Goal: Information Seeking & Learning: Learn about a topic

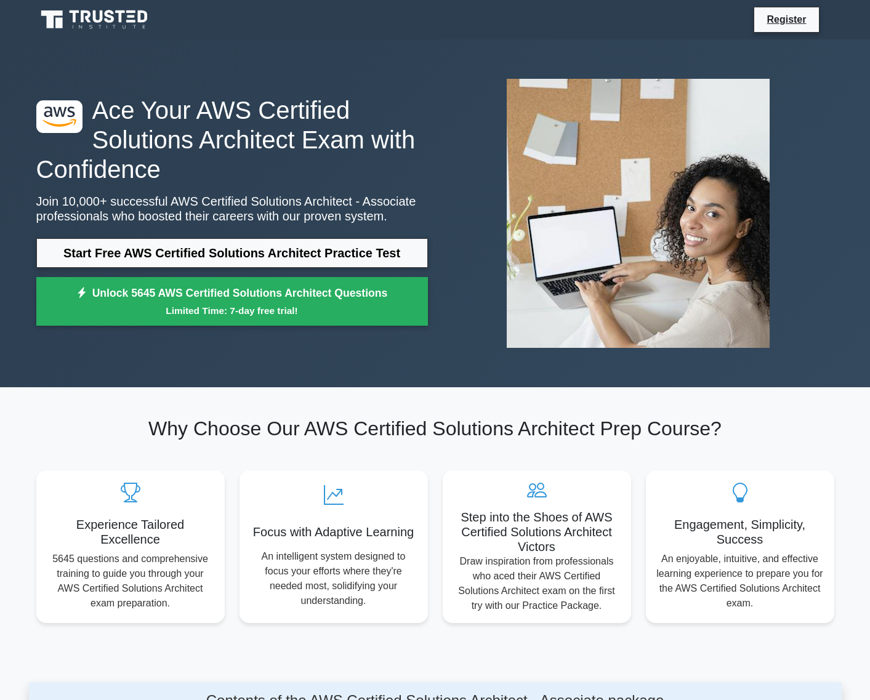
click at [156, 424] on h2 "Why Choose Our AWS Certified Solutions Architect Prep Course?" at bounding box center [435, 428] width 798 height 23
click at [103, 442] on div "Why Choose Our AWS Certified Solutions Architect Prep Course? Experience Tailor…" at bounding box center [435, 520] width 813 height 206
click at [109, 431] on h2 "Why Choose Our AWS Certified Solutions Architect Prep Course?" at bounding box center [435, 428] width 798 height 23
click at [119, 409] on section "Why Choose Our AWS Certified Solutions Architect Prep Course? Experience Tailor…" at bounding box center [435, 519] width 813 height 265
click at [108, 449] on div "Why Choose Our AWS Certified Solutions Architect Prep Course? Experience Tailor…" at bounding box center [435, 520] width 813 height 206
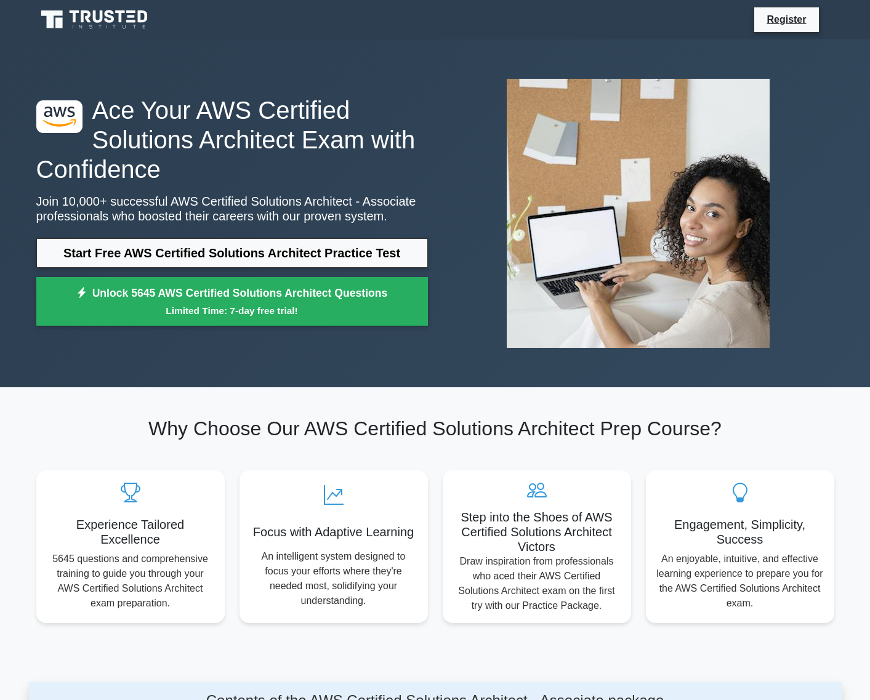
click at [117, 433] on h2 "Why Choose Our AWS Certified Solutions Architect Prep Course?" at bounding box center [435, 428] width 798 height 23
click at [124, 451] on div "Why Choose Our AWS Certified Solutions Architect Prep Course? Experience Tailor…" at bounding box center [435, 520] width 813 height 206
click at [90, 449] on div "Why Choose Our AWS Certified Solutions Architect Prep Course? Experience Tailor…" at bounding box center [435, 520] width 813 height 206
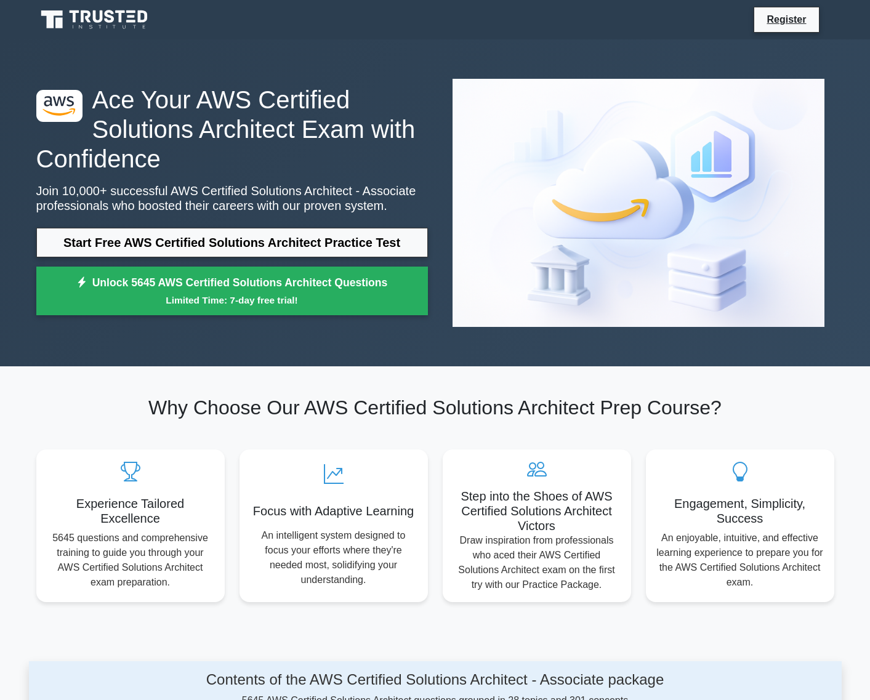
click at [81, 12] on icon at bounding box center [86, 16] width 10 height 12
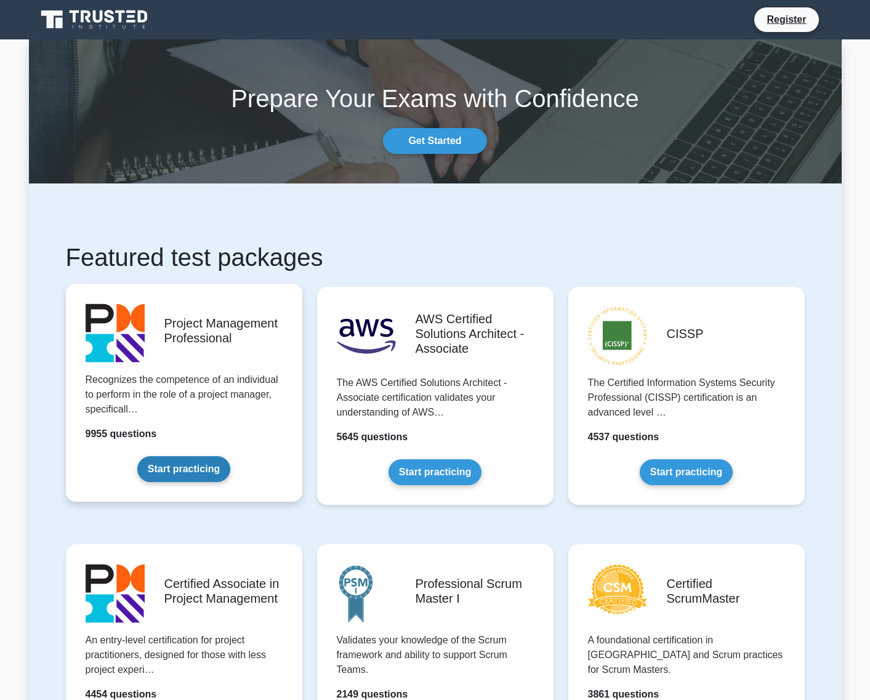
click at [196, 461] on link "Start practicing" at bounding box center [183, 469] width 93 height 26
